Goal: Task Accomplishment & Management: Manage account settings

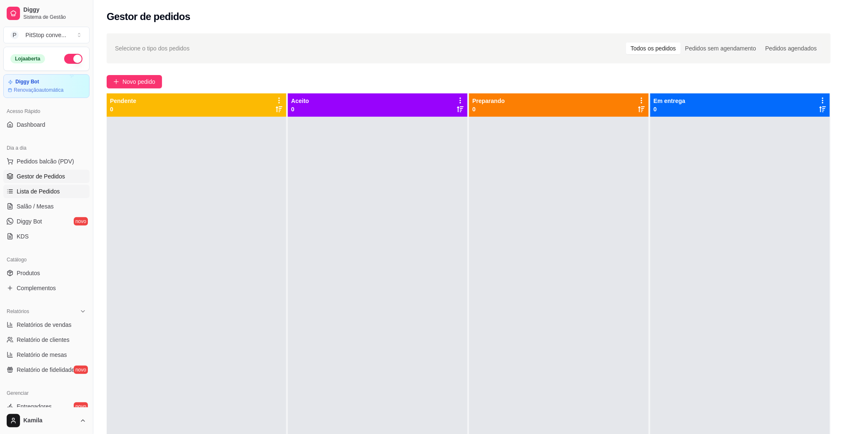
click at [54, 195] on span "Lista de Pedidos" at bounding box center [38, 191] width 43 height 8
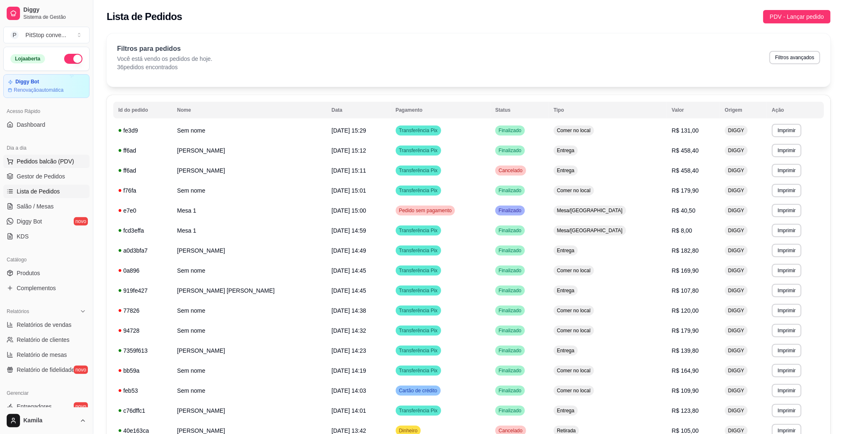
click at [53, 160] on span "Pedidos balcão (PDV)" at bounding box center [46, 161] width 58 height 8
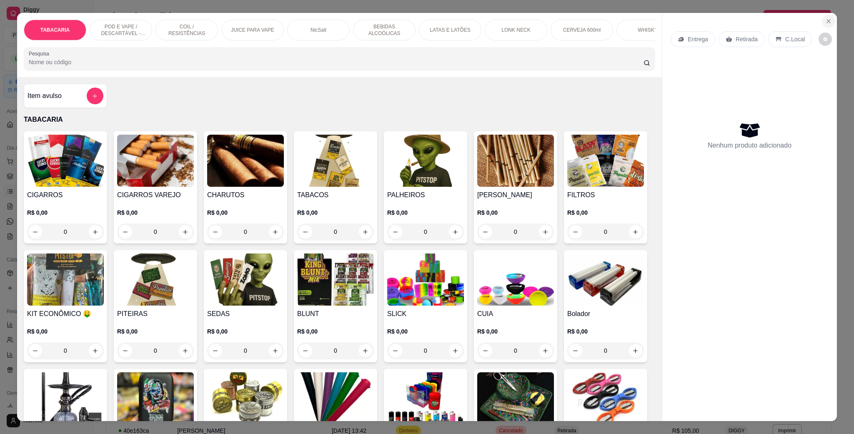
click at [827, 15] on button "Close" at bounding box center [828, 21] width 13 height 13
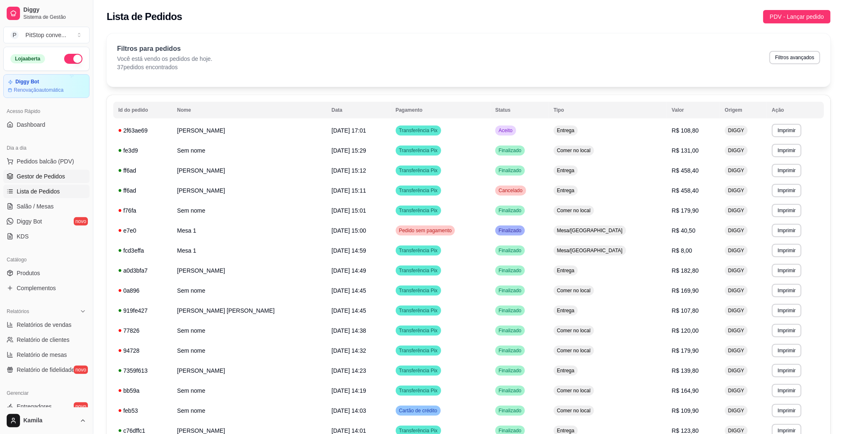
click at [53, 180] on span "Gestor de Pedidos" at bounding box center [41, 176] width 48 height 8
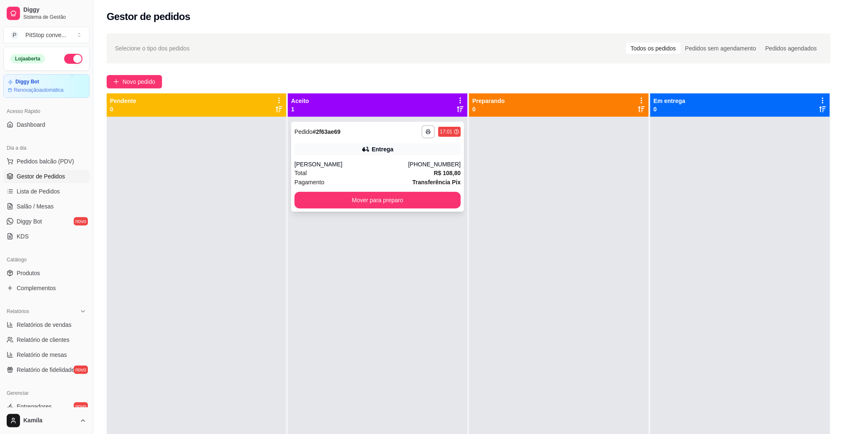
click at [428, 168] on div "[PHONE_NUMBER]" at bounding box center [434, 164] width 53 height 8
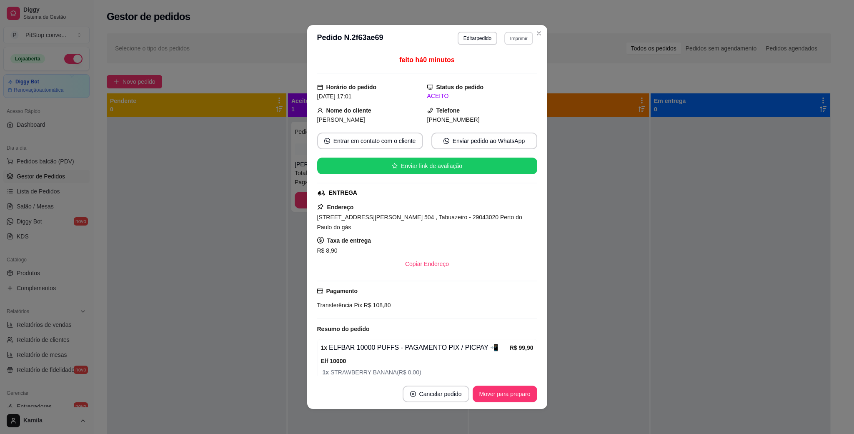
click at [504, 38] on button "Imprimir" at bounding box center [518, 38] width 29 height 13
click at [506, 62] on button "IMPRESSORA" at bounding box center [500, 67] width 58 height 13
click at [367, 219] on span "[STREET_ADDRESS][PERSON_NAME] 504 , Tabuazeiro - 29043020 Perto do Paulo do gás" at bounding box center [419, 222] width 205 height 17
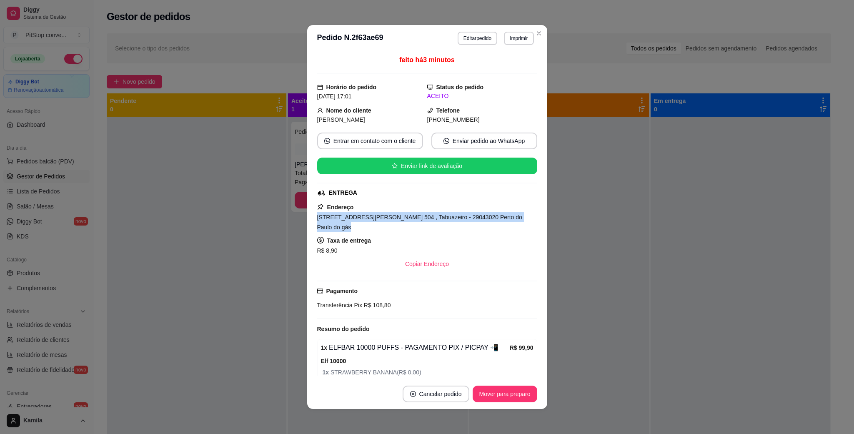
click at [367, 219] on span "[STREET_ADDRESS][PERSON_NAME] 504 , Tabuazeiro - 29043020 Perto do Paulo do gás" at bounding box center [419, 222] width 205 height 17
copy span "[STREET_ADDRESS][PERSON_NAME] 504 , Tabuazeiro - 29043020 Perto do Paulo do gás"
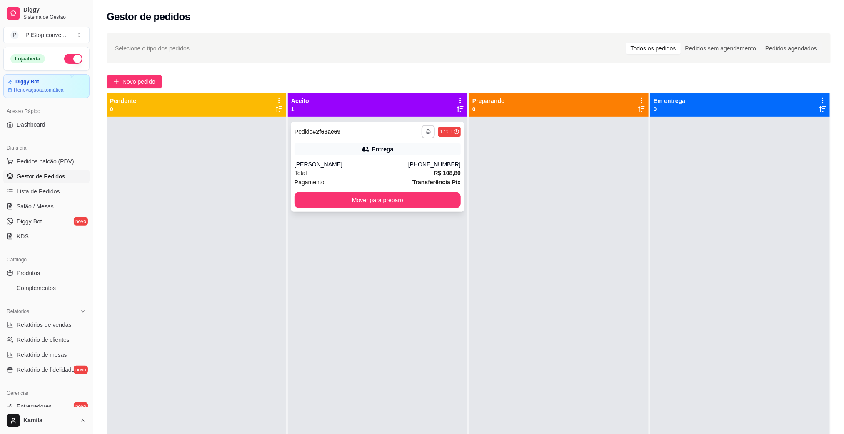
click at [373, 201] on button "Mover para preparo" at bounding box center [378, 200] width 166 height 17
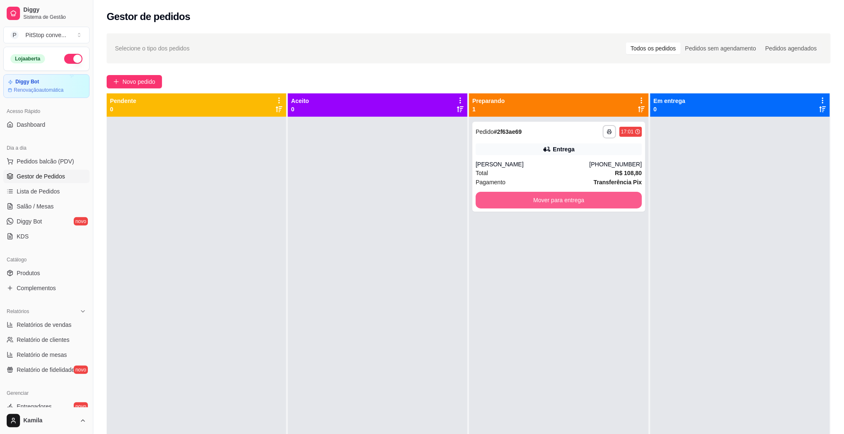
click at [569, 199] on button "Mover para entrega" at bounding box center [559, 200] width 166 height 17
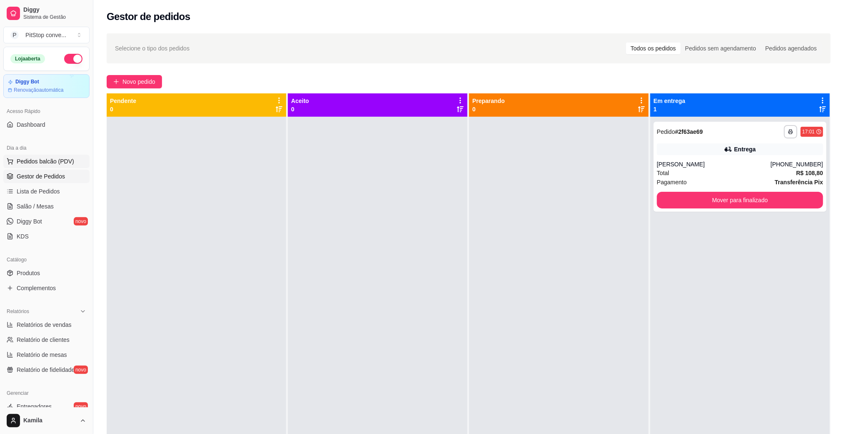
click at [50, 163] on span "Pedidos balcão (PDV)" at bounding box center [46, 161] width 58 height 8
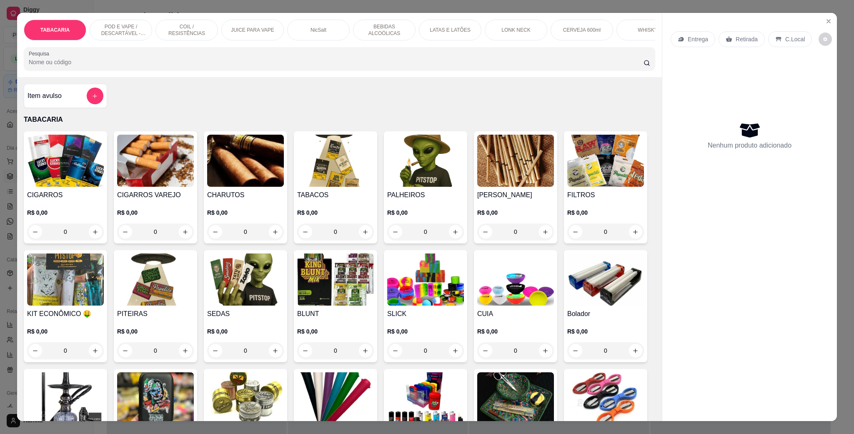
scroll to position [125, 0]
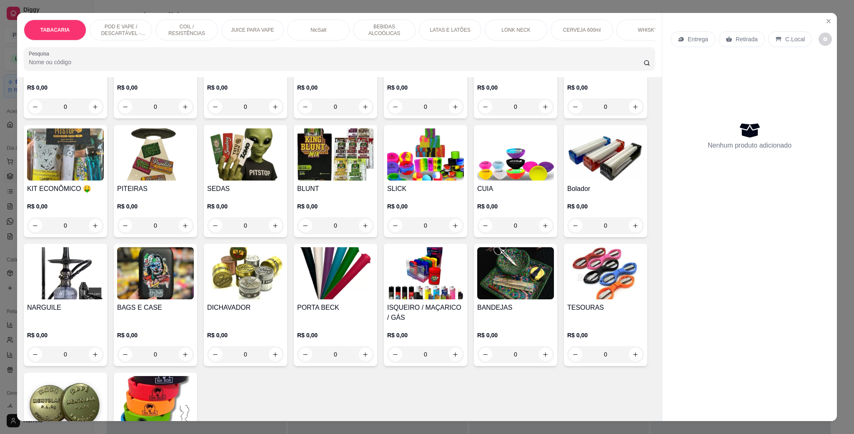
click at [464, 179] on img at bounding box center [425, 154] width 77 height 52
click at [834, 15] on div "TABACARIA POD E VAPE / DESCARTÁVEL - RECARREGAVEL COIL / RESISTÊNCIAS JUICE PAR…" at bounding box center [427, 217] width 854 height 434
click at [825, 18] on icon "Close" at bounding box center [828, 21] width 7 height 7
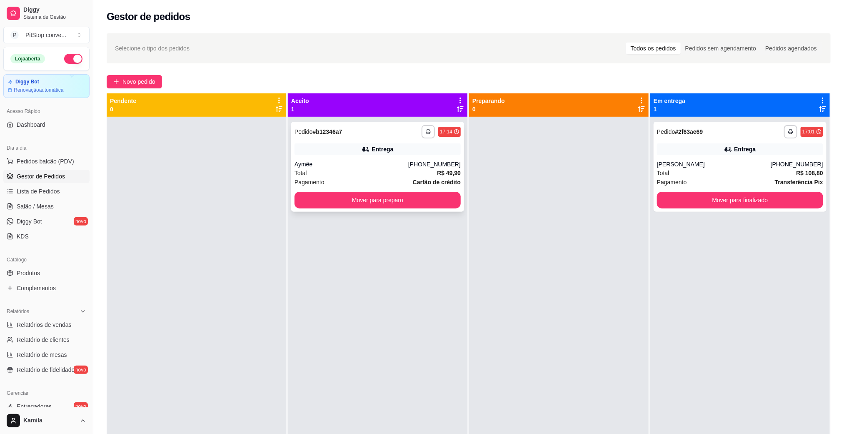
click at [395, 165] on div "Aymêe" at bounding box center [352, 164] width 114 height 8
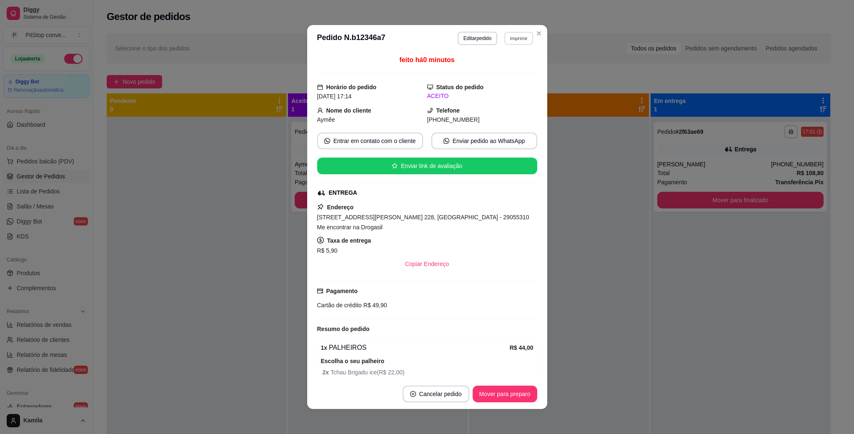
click at [513, 38] on button "Imprimir" at bounding box center [518, 38] width 29 height 13
click at [514, 63] on button "IMPRESSORA" at bounding box center [499, 67] width 58 height 13
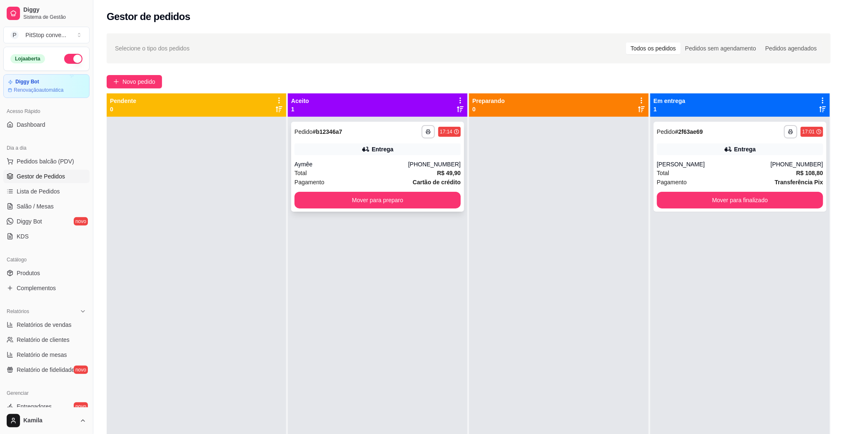
click at [404, 150] on div "Entrega" at bounding box center [378, 149] width 166 height 12
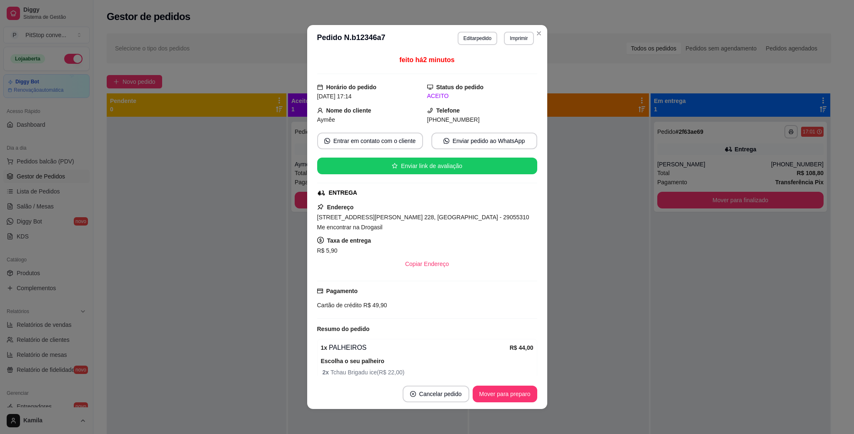
click at [416, 222] on span "[STREET_ADDRESS][PERSON_NAME] 228, [GEOGRAPHIC_DATA] - 29055310 Me encontrar na…" at bounding box center [423, 222] width 212 height 17
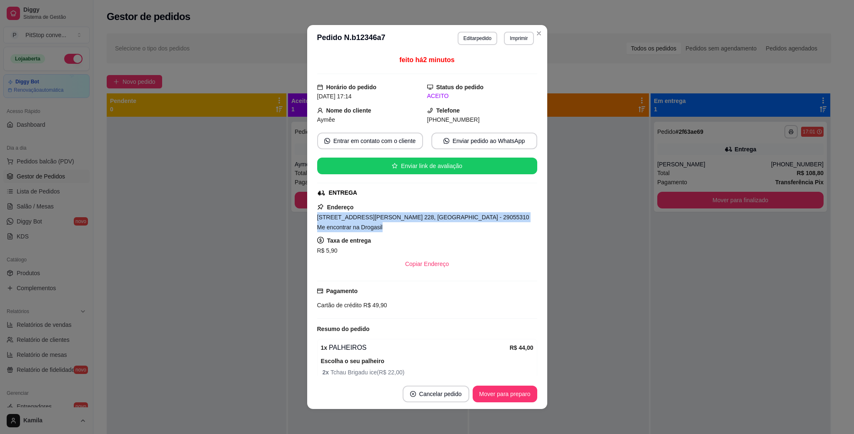
click at [416, 222] on span "[STREET_ADDRESS][PERSON_NAME] 228, [GEOGRAPHIC_DATA] - 29055310 Me encontrar na…" at bounding box center [423, 222] width 212 height 17
copy span "[STREET_ADDRESS][PERSON_NAME] 228, [GEOGRAPHIC_DATA] - 29055310 Me encontrar na…"
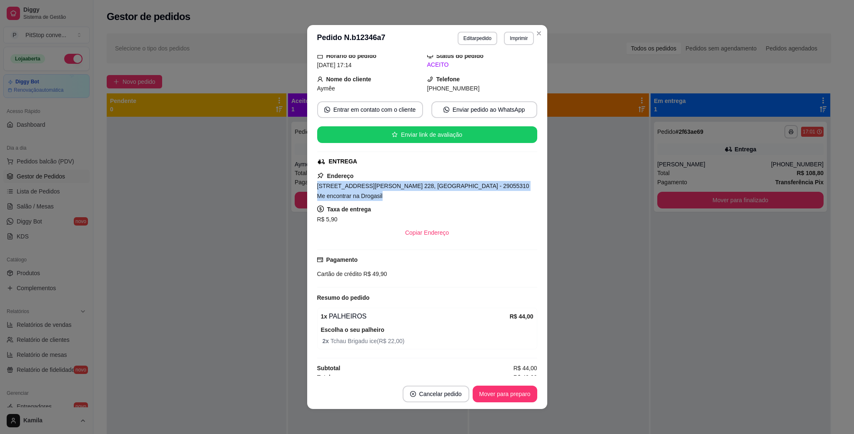
drag, startPoint x: 484, startPoint y: 233, endPoint x: 559, endPoint y: 414, distance: 195.7
click at [556, 412] on div "**********" at bounding box center [427, 217] width 854 height 434
click at [418, 184] on span "[STREET_ADDRESS][PERSON_NAME] 228, [GEOGRAPHIC_DATA] - 29055310 Me encontrar na…" at bounding box center [423, 191] width 212 height 17
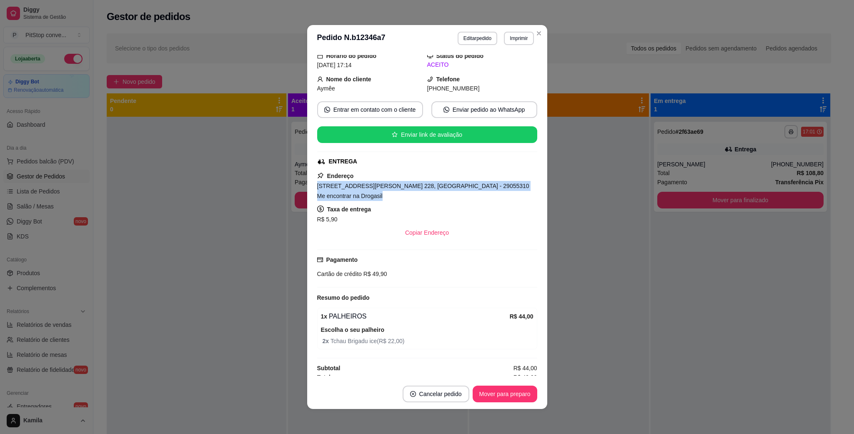
copy span "[STREET_ADDRESS][PERSON_NAME] 228, [GEOGRAPHIC_DATA] - 29055310 Me encontrar na…"
click at [376, 259] on div "Pagamento Cartão de crédito R$ 49,90" at bounding box center [427, 266] width 220 height 23
click at [376, 271] on span "R$ 49,90" at bounding box center [374, 274] width 25 height 7
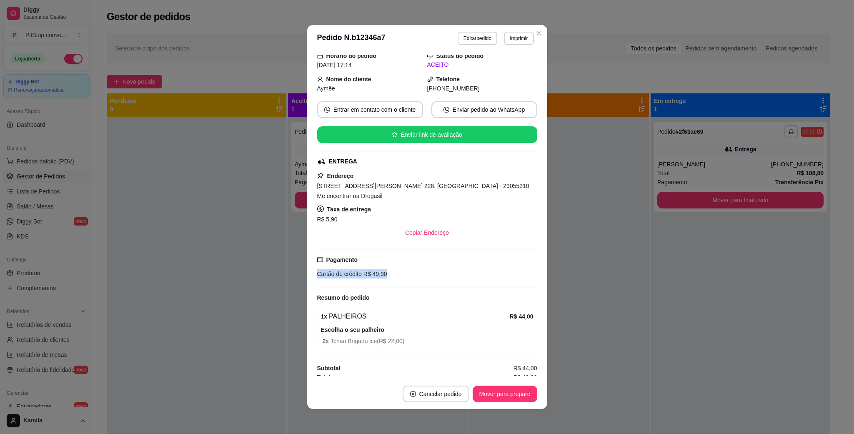
click at [376, 271] on span "R$ 49,90" at bounding box center [374, 274] width 25 height 7
copy div "Cartão de crédito R$ 49,90"
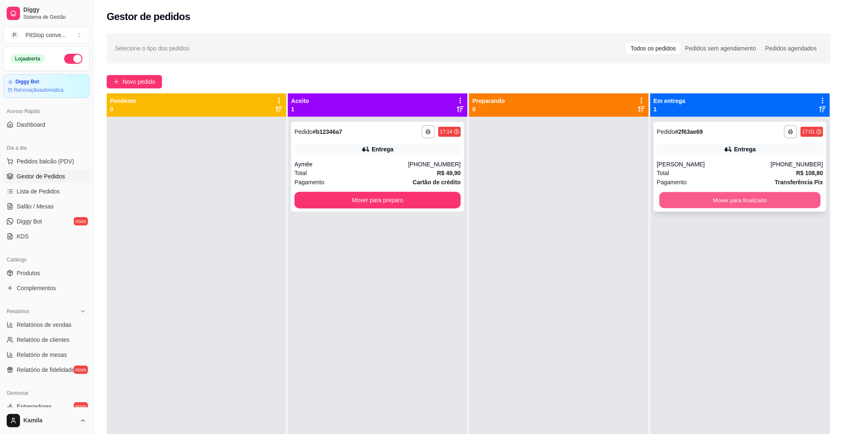
click at [758, 200] on button "Mover para finalizado" at bounding box center [740, 200] width 161 height 16
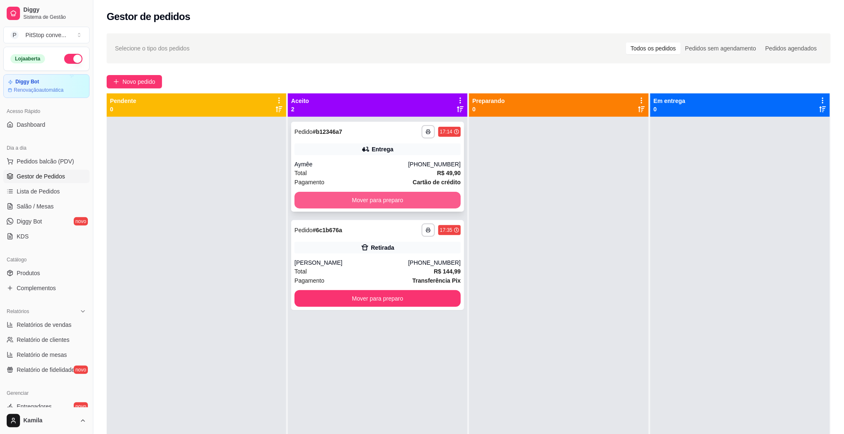
click at [419, 202] on button "Mover para preparo" at bounding box center [378, 200] width 166 height 17
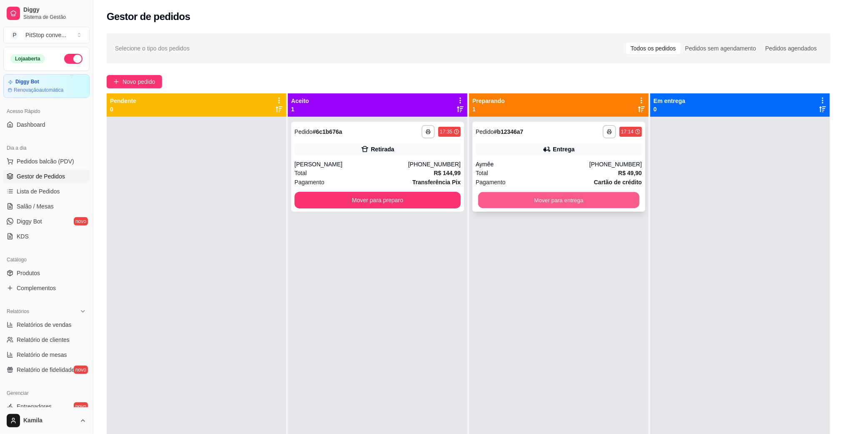
click at [564, 201] on button "Mover para entrega" at bounding box center [559, 200] width 161 height 16
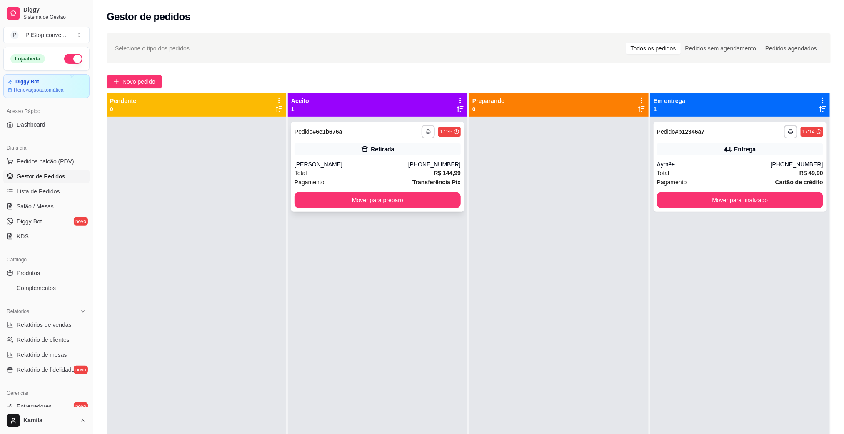
click at [439, 179] on strong "Transferência Pix" at bounding box center [437, 182] width 48 height 7
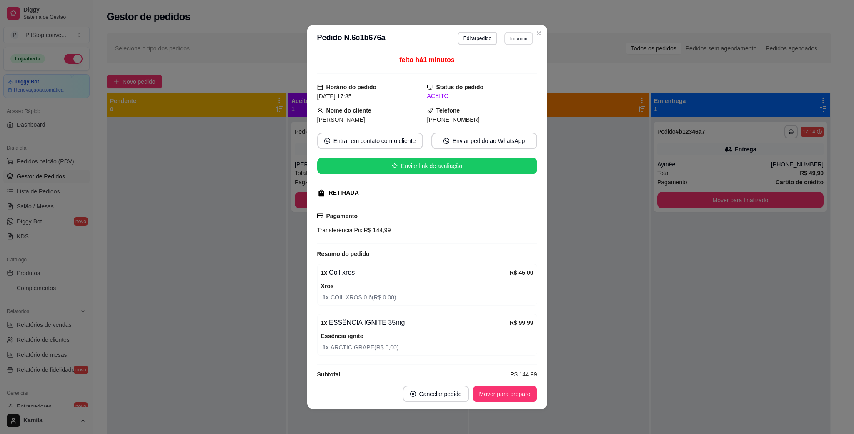
click at [514, 35] on button "Imprimir" at bounding box center [518, 38] width 29 height 13
click at [505, 68] on button "IMPRESSORA" at bounding box center [499, 67] width 60 height 13
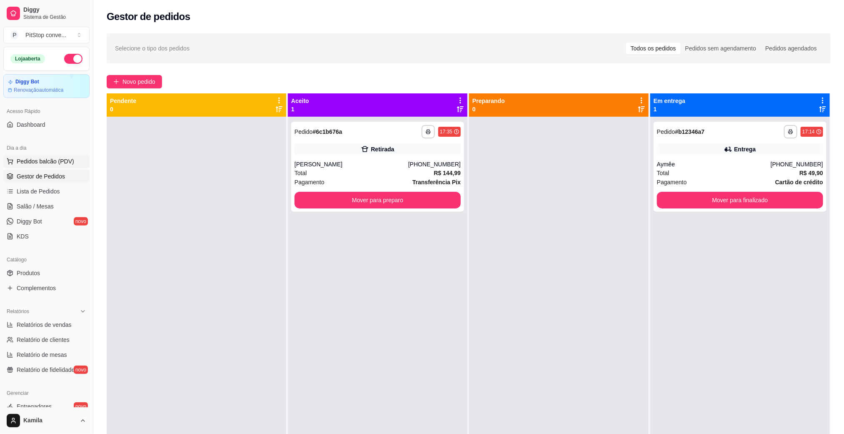
click at [52, 164] on span "Pedidos balcão (PDV)" at bounding box center [46, 161] width 58 height 8
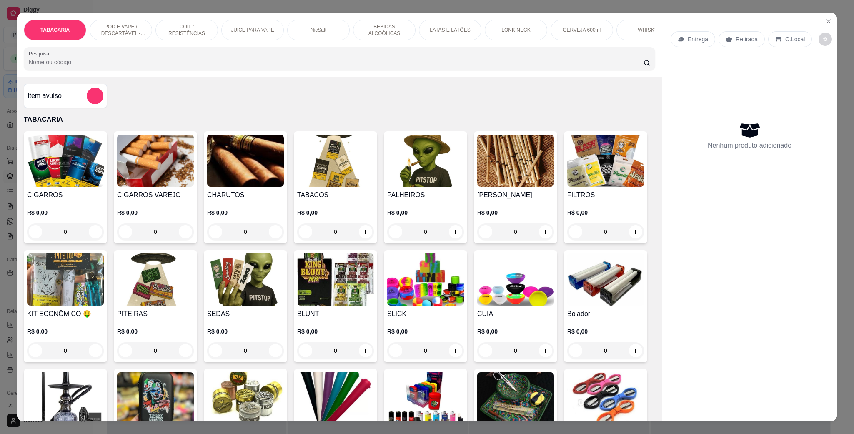
click at [129, 28] on p "POD E VAPE / DESCARTÁVEL - RECARREGAVEL" at bounding box center [121, 29] width 48 height 13
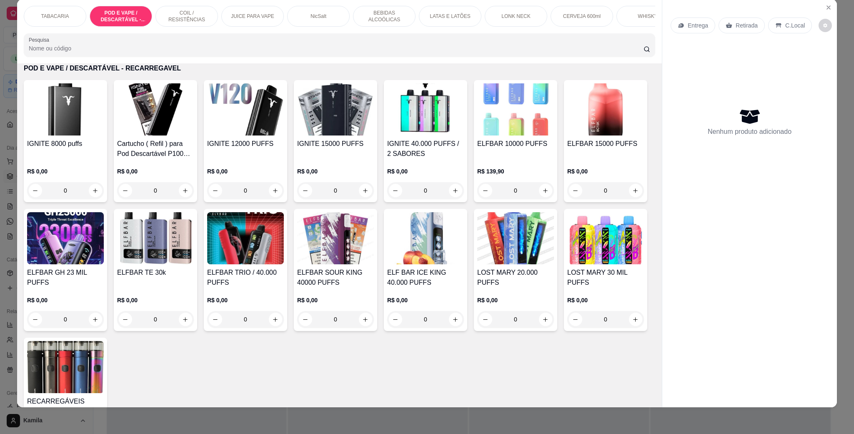
click at [233, 120] on img at bounding box center [245, 109] width 77 height 52
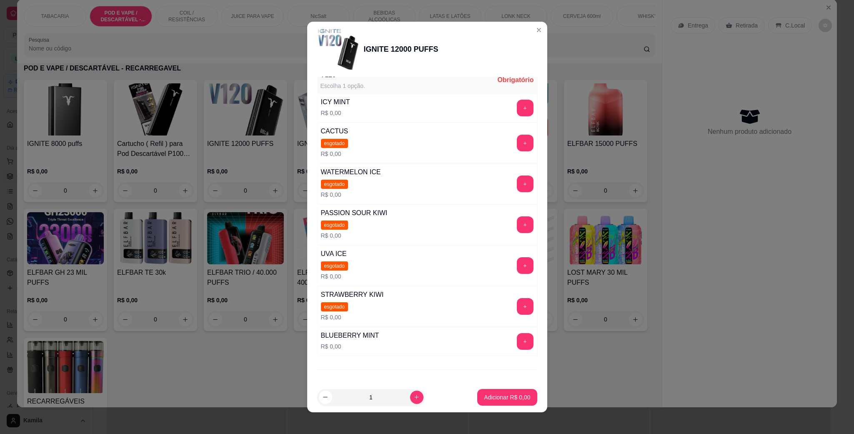
scroll to position [125, 0]
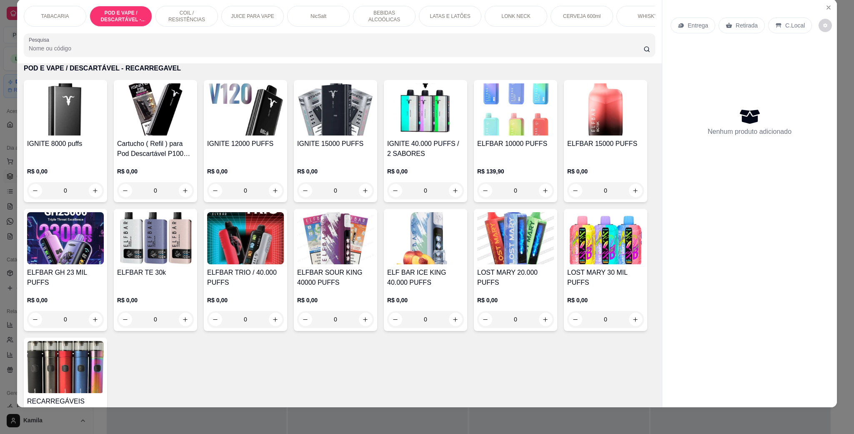
click at [358, 135] on img at bounding box center [335, 109] width 77 height 52
click at [104, 241] on img at bounding box center [65, 238] width 77 height 52
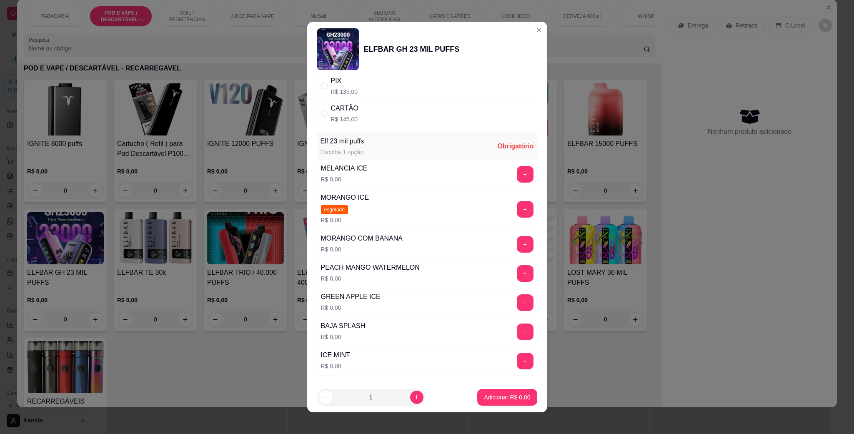
scroll to position [114, 0]
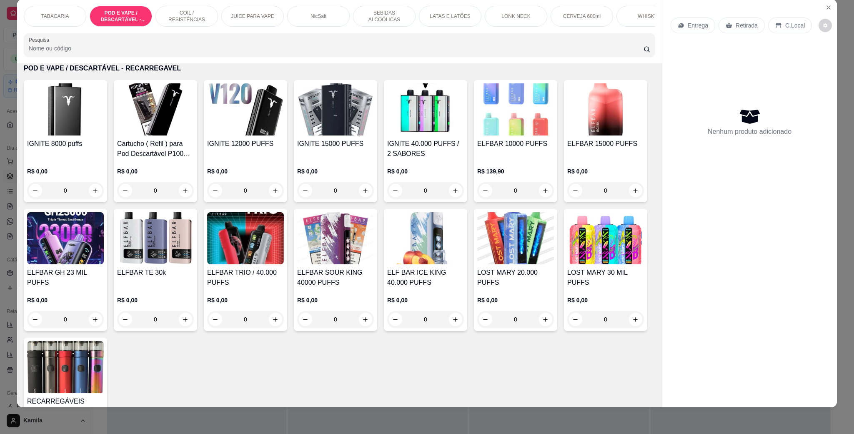
click at [101, 130] on div "IGNITE 8000 puffs R$ 0,00 0" at bounding box center [65, 141] width 83 height 122
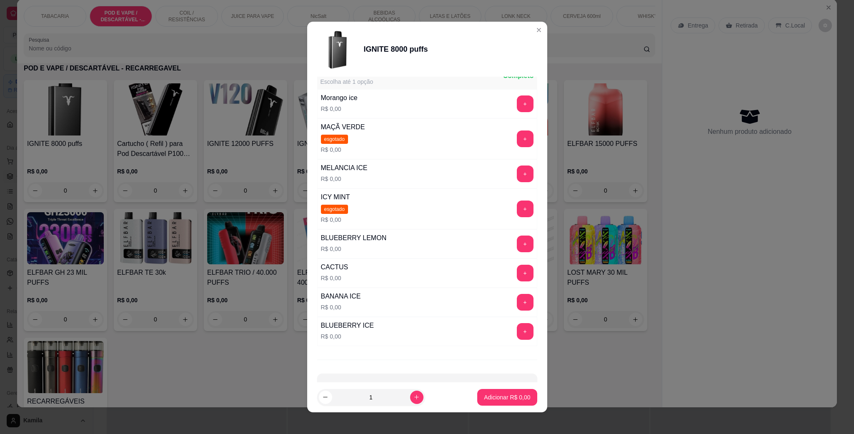
scroll to position [125, 0]
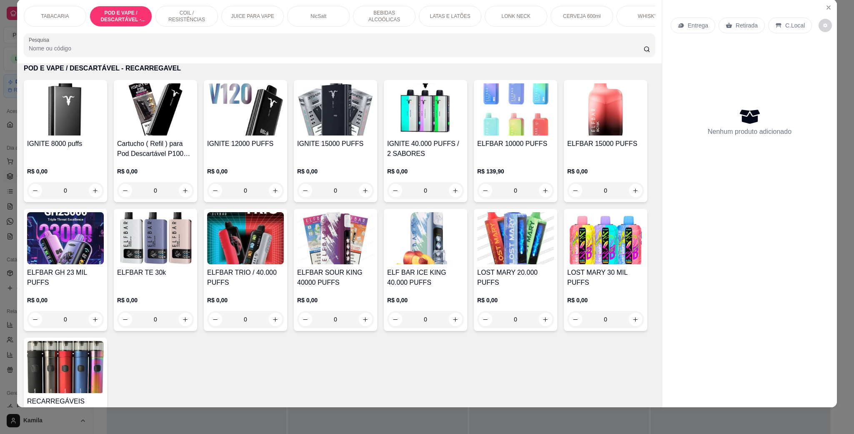
click at [481, 105] on img at bounding box center [515, 109] width 77 height 52
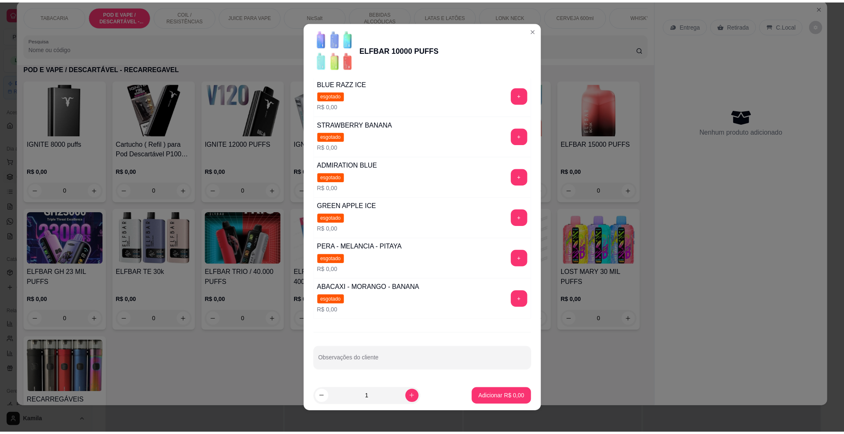
scroll to position [5, 0]
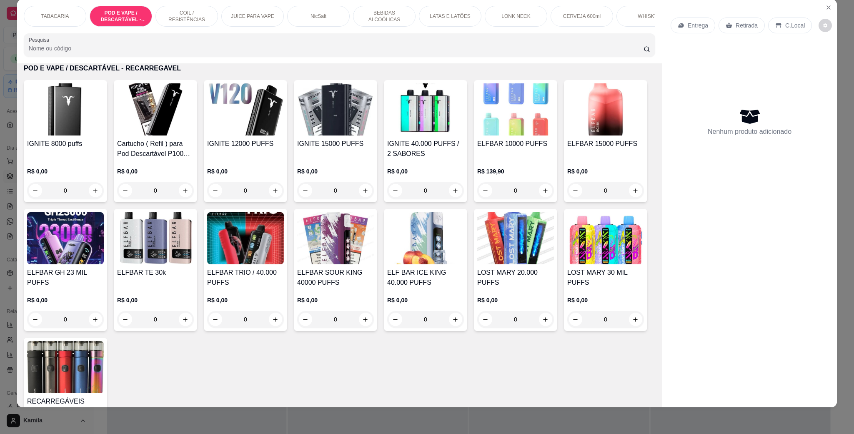
click at [567, 135] on img at bounding box center [605, 109] width 77 height 52
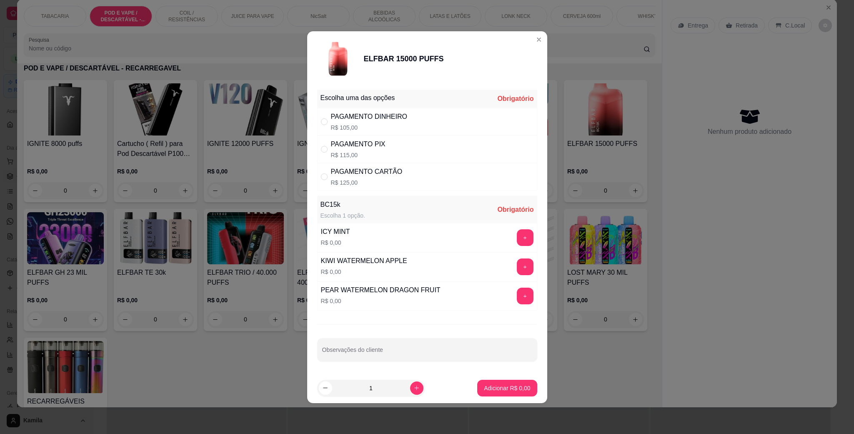
click at [390, 138] on div "PAGAMENTO PIX R$ 115,00" at bounding box center [427, 149] width 220 height 28
radio input "true"
click at [517, 292] on button "+" at bounding box center [525, 296] width 17 height 17
click at [506, 390] on p "Adicionar R$ 115,00" at bounding box center [504, 388] width 51 height 8
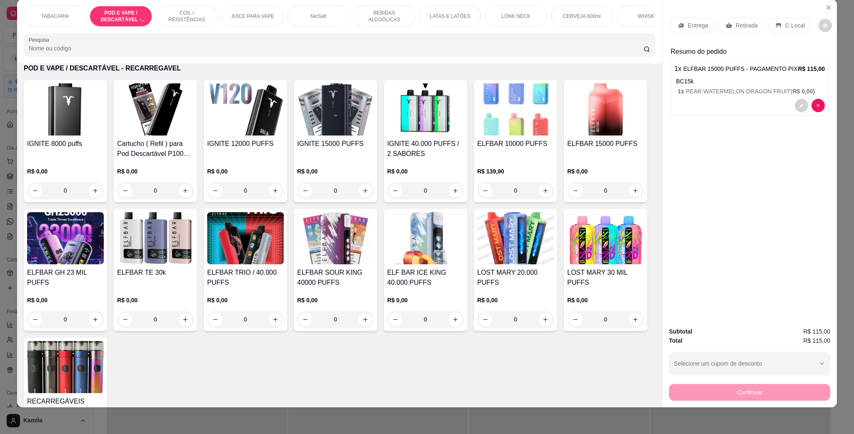
click at [785, 24] on p "C.Local" at bounding box center [795, 25] width 20 height 8
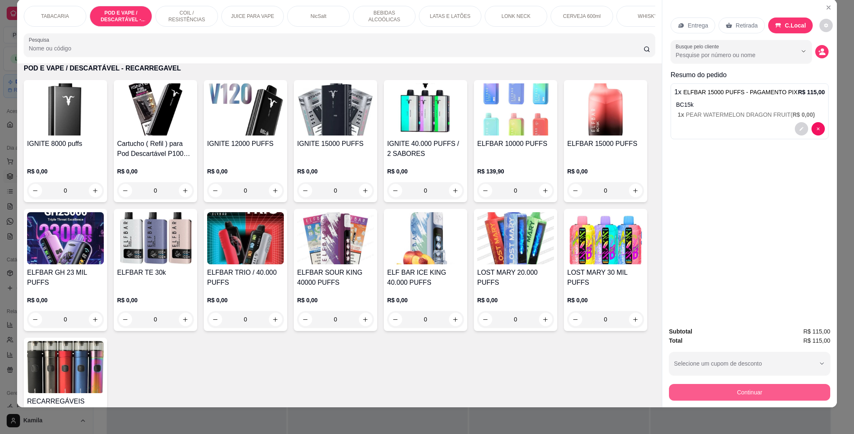
click at [710, 389] on button "Continuar" at bounding box center [749, 392] width 161 height 17
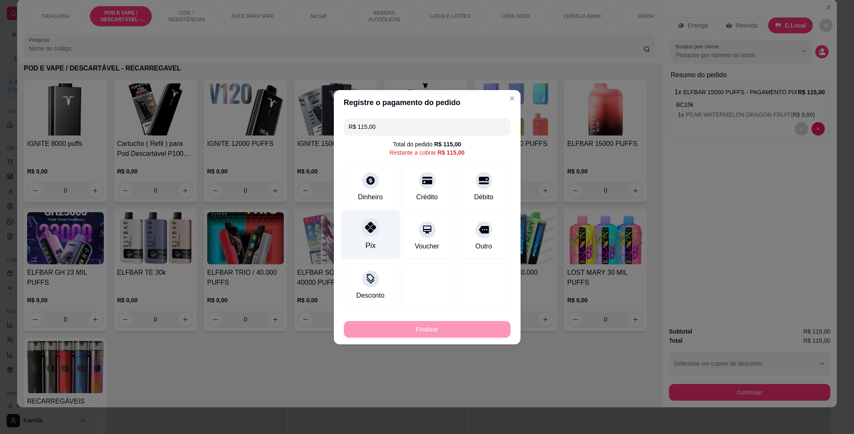
click at [357, 234] on div "Pix" at bounding box center [370, 234] width 59 height 49
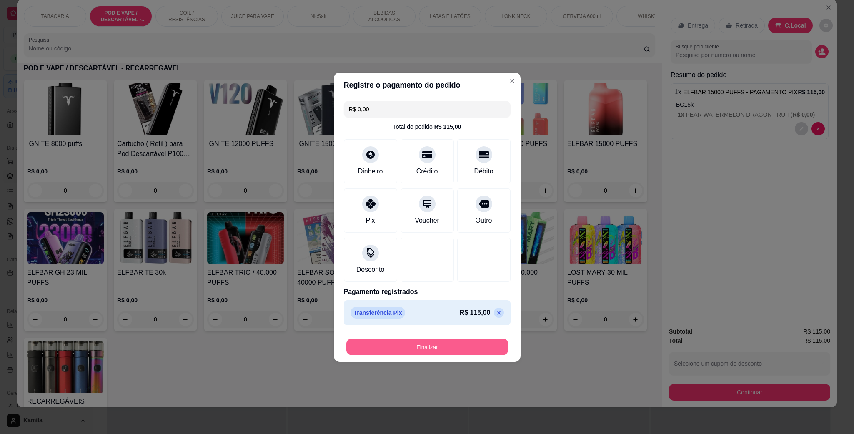
click at [439, 349] on button "Finalizar" at bounding box center [427, 346] width 162 height 16
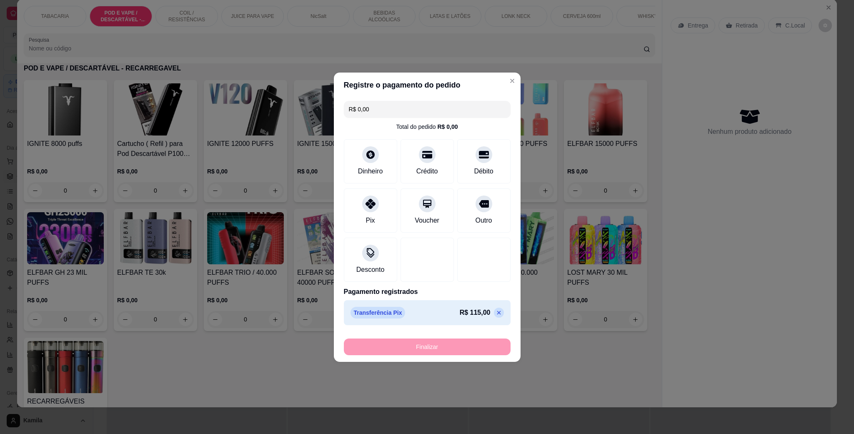
type input "-R$ 115,00"
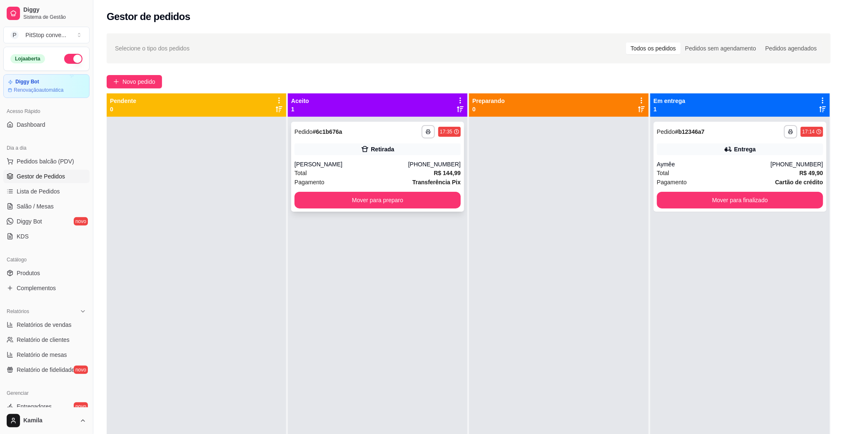
click at [448, 209] on div "**********" at bounding box center [377, 167] width 173 height 90
click at [423, 205] on button "Mover para preparo" at bounding box center [377, 200] width 161 height 16
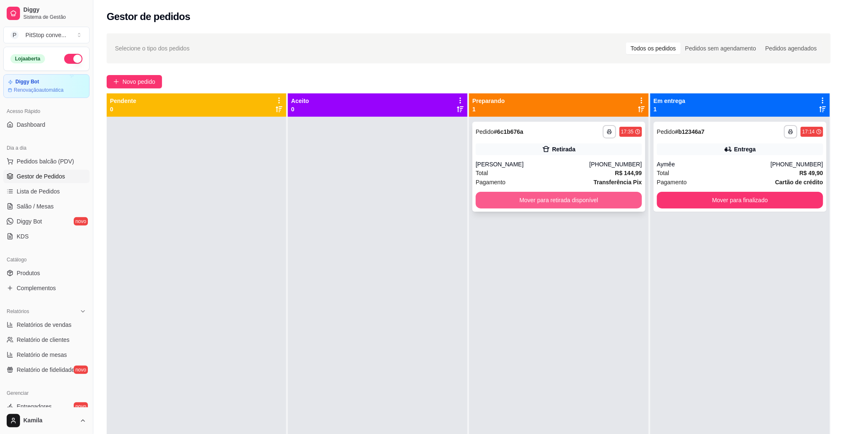
click at [599, 200] on button "Mover para retirada disponível" at bounding box center [559, 200] width 166 height 17
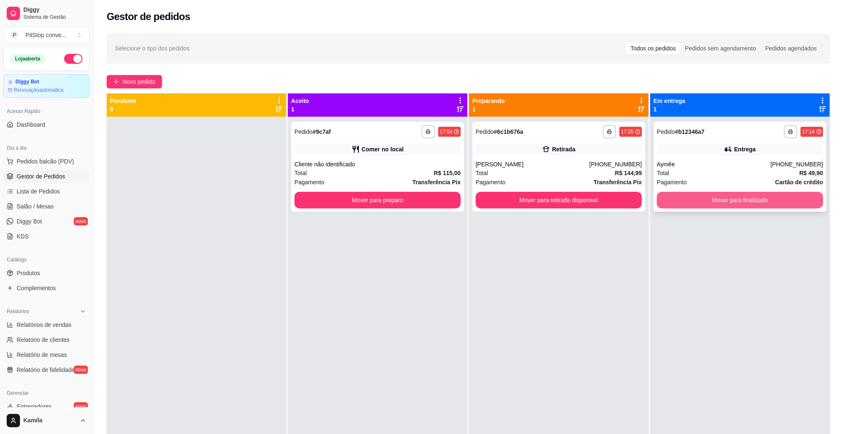
click at [725, 198] on button "Mover para finalizado" at bounding box center [740, 200] width 166 height 17
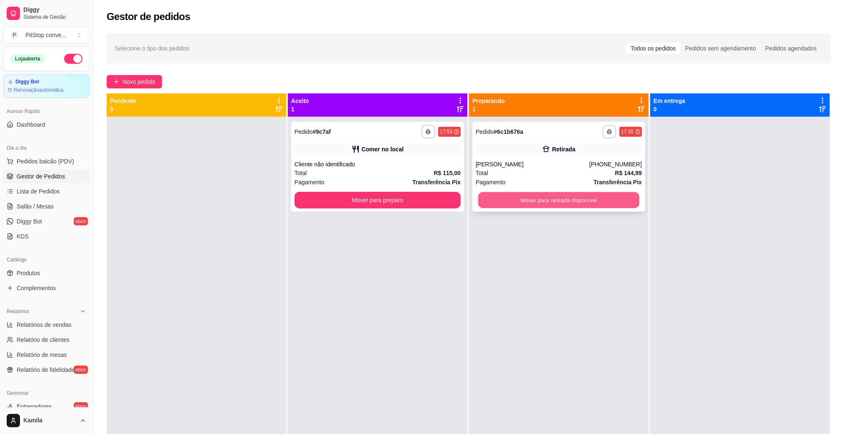
click at [572, 205] on button "Mover para retirada disponível" at bounding box center [559, 200] width 161 height 16
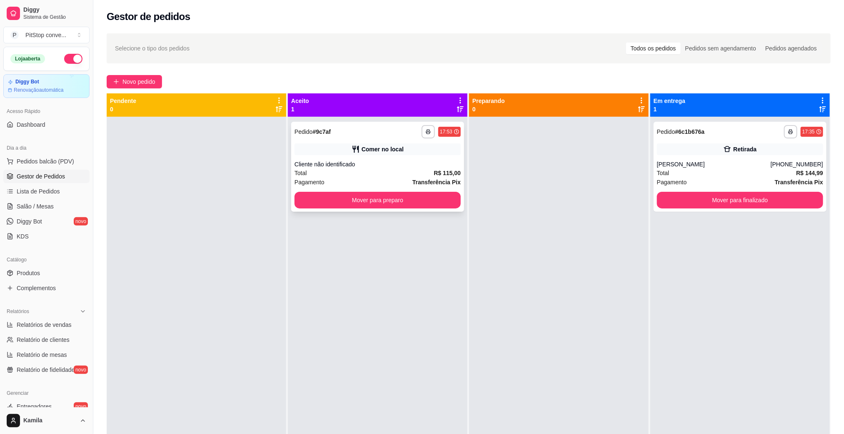
click at [413, 158] on div "**********" at bounding box center [377, 167] width 173 height 90
click at [431, 200] on button "Mover para preparo" at bounding box center [377, 200] width 161 height 16
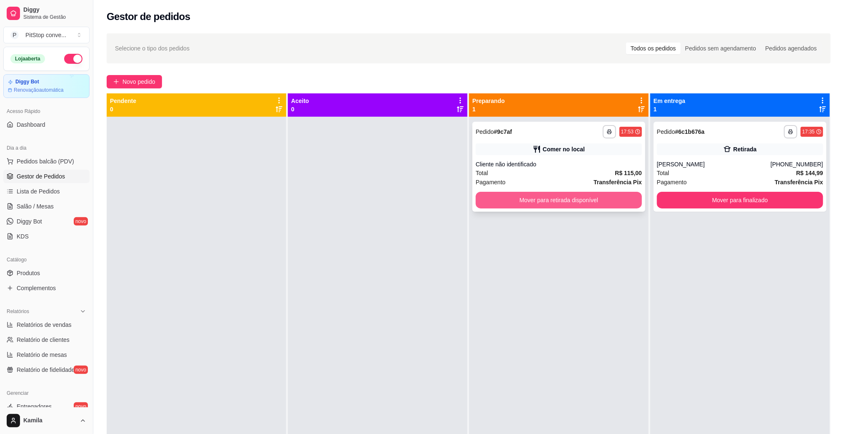
click at [524, 208] on button "Mover para retirada disponível" at bounding box center [559, 200] width 166 height 17
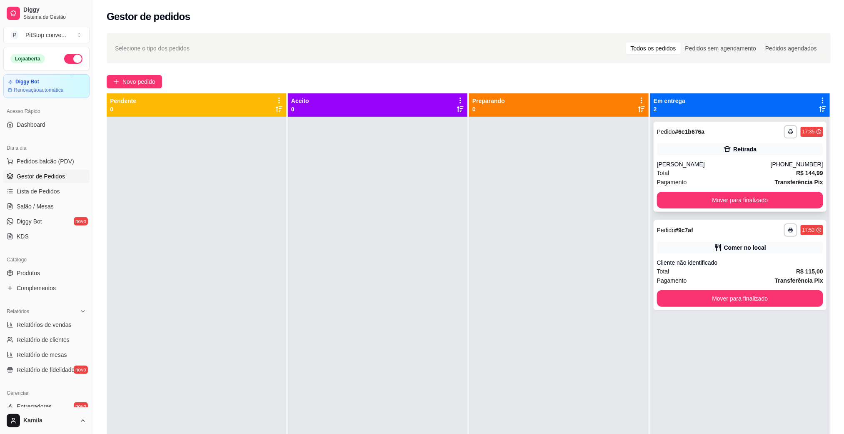
click at [738, 211] on div "**********" at bounding box center [740, 167] width 173 height 90
click at [737, 203] on button "Mover para finalizado" at bounding box center [740, 200] width 166 height 17
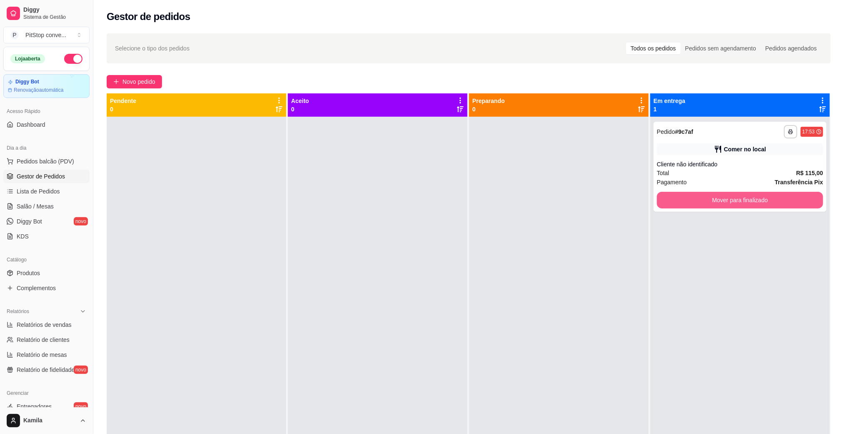
click at [737, 203] on button "Mover para finalizado" at bounding box center [740, 200] width 166 height 17
